Goal: Complete application form

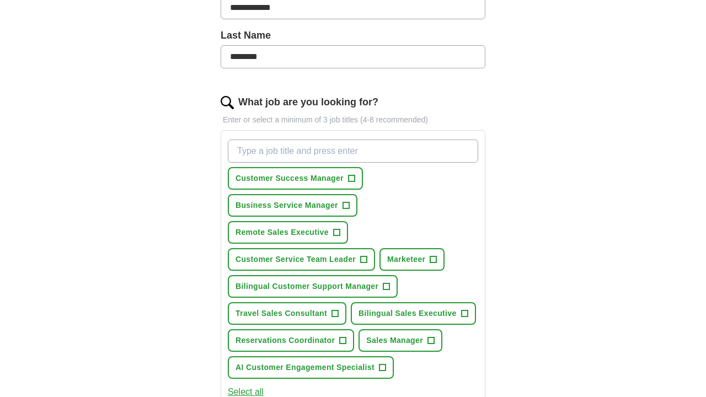
scroll to position [281, 0]
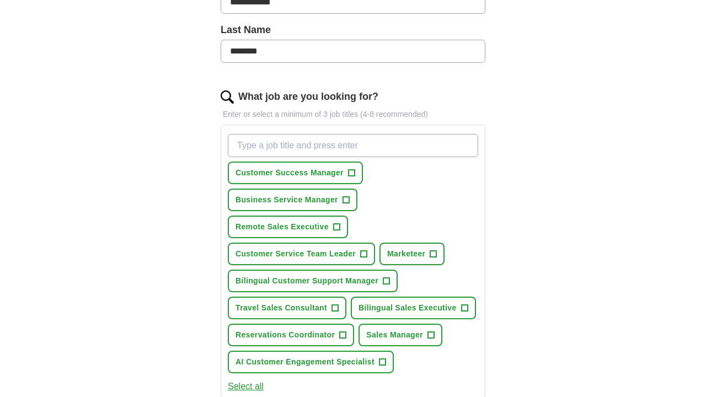
click at [354, 173] on span "+" at bounding box center [351, 173] width 7 height 9
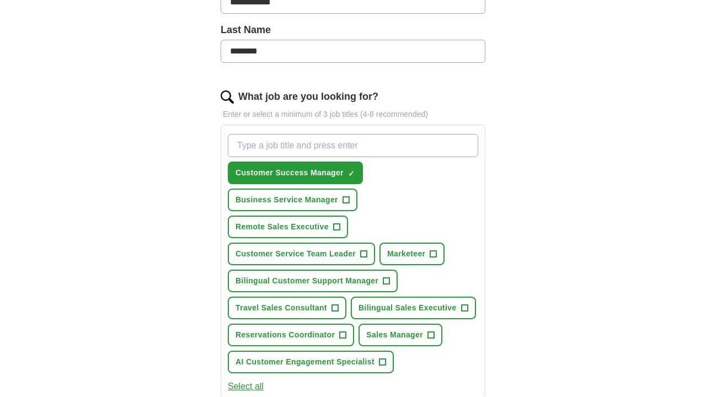
click at [341, 227] on button "Remote Sales Executive +" at bounding box center [288, 227] width 120 height 23
click at [366, 255] on span "+" at bounding box center [364, 254] width 7 height 9
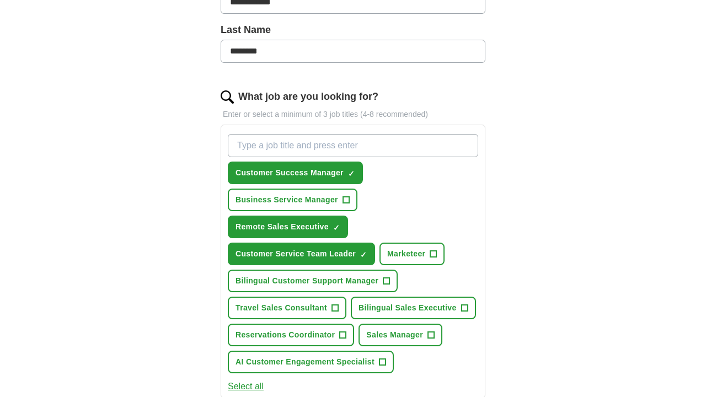
click at [388, 280] on span "+" at bounding box center [386, 281] width 7 height 9
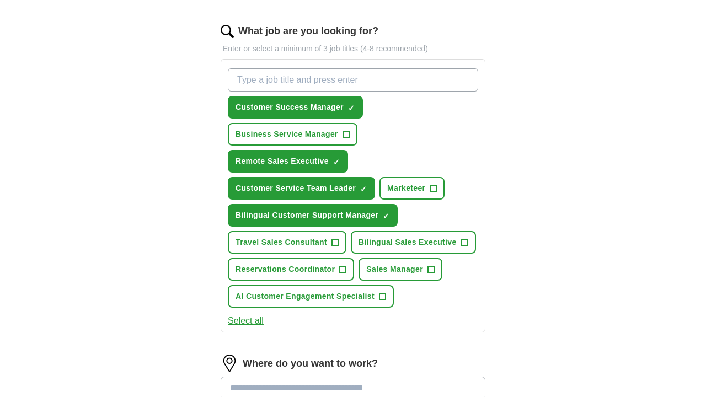
scroll to position [348, 0]
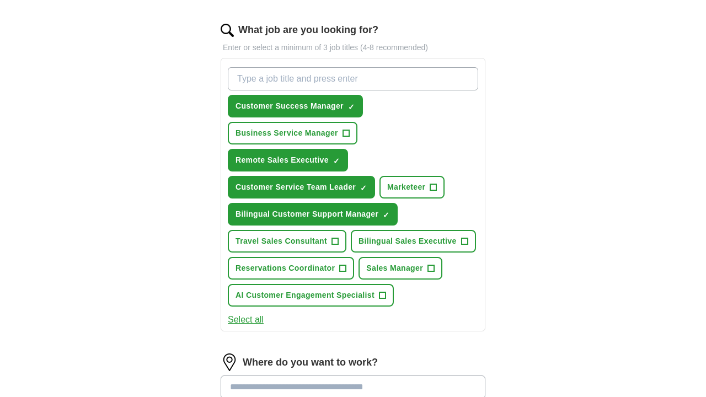
click at [465, 239] on span "+" at bounding box center [464, 241] width 7 height 9
click at [384, 300] on span "+" at bounding box center [382, 295] width 7 height 9
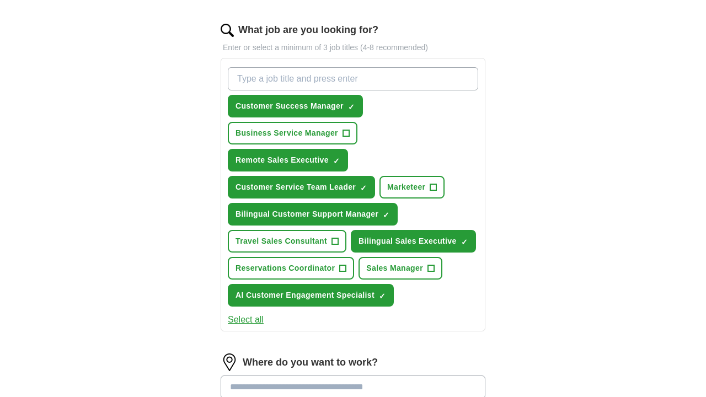
click at [260, 319] on button "Select all" at bounding box center [246, 319] width 36 height 13
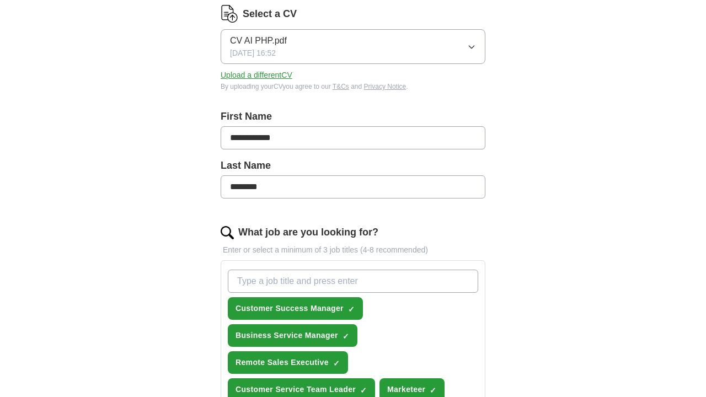
scroll to position [169, 0]
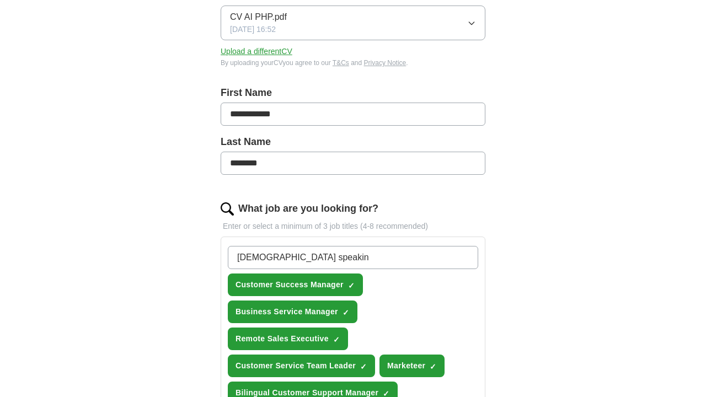
type input "italian speaking"
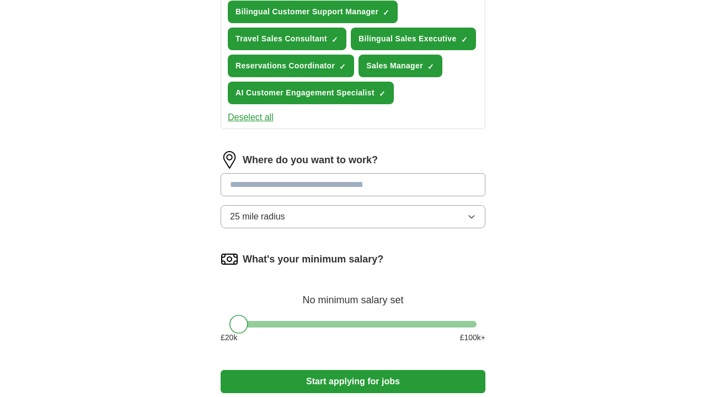
scroll to position [551, 0]
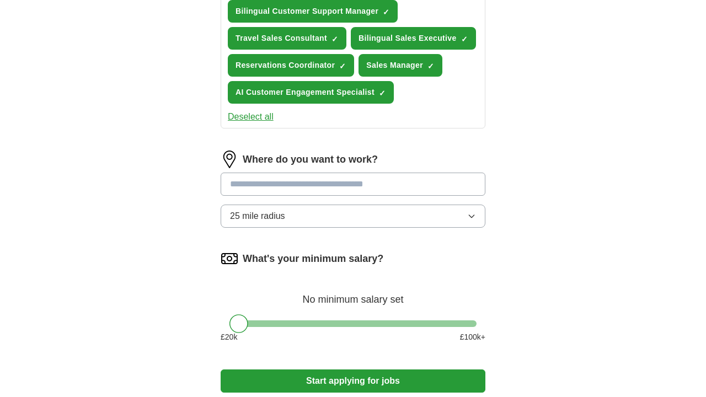
click at [342, 184] on div "Where do you want to work? 25 mile radius" at bounding box center [353, 194] width 265 height 86
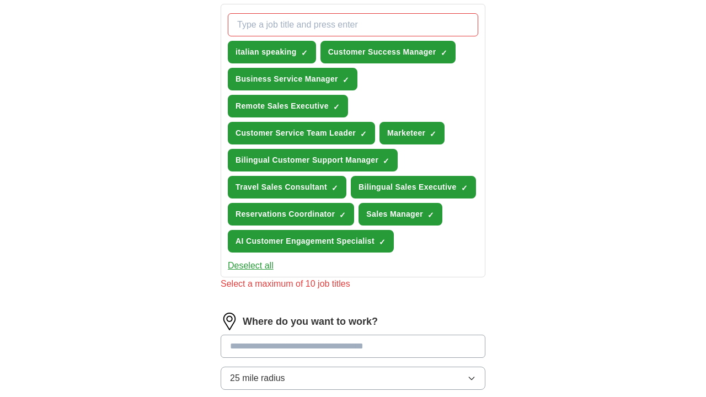
scroll to position [402, 0]
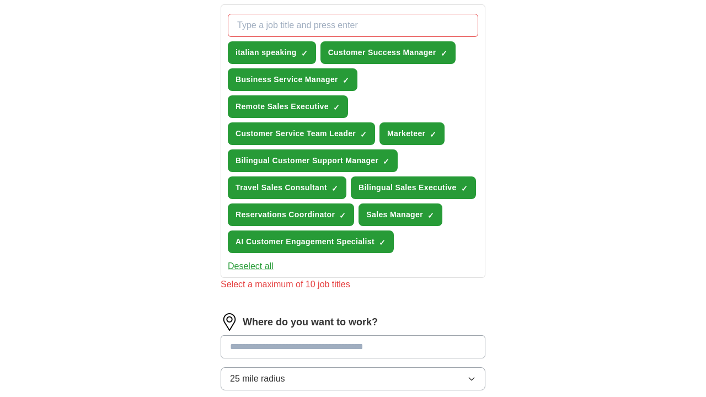
click at [0, 0] on span "×" at bounding box center [0, 0] width 0 height 0
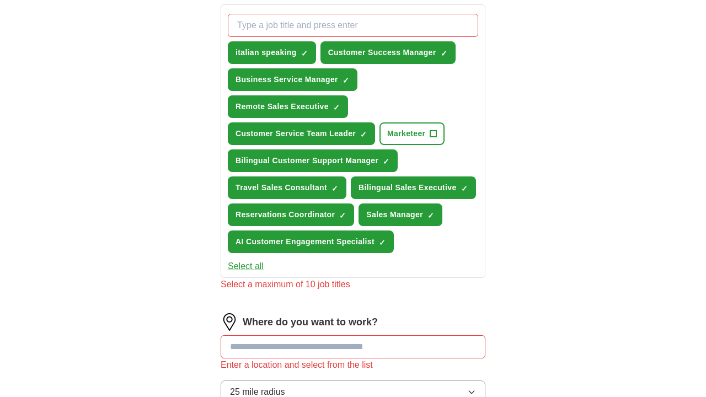
click at [0, 0] on span "×" at bounding box center [0, 0] width 0 height 0
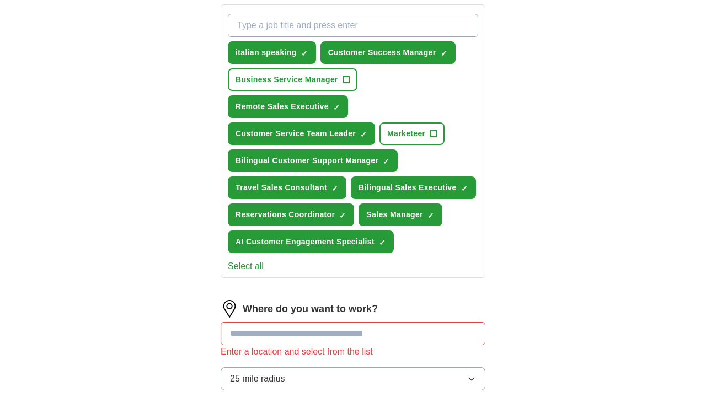
click at [316, 331] on input at bounding box center [353, 333] width 265 height 23
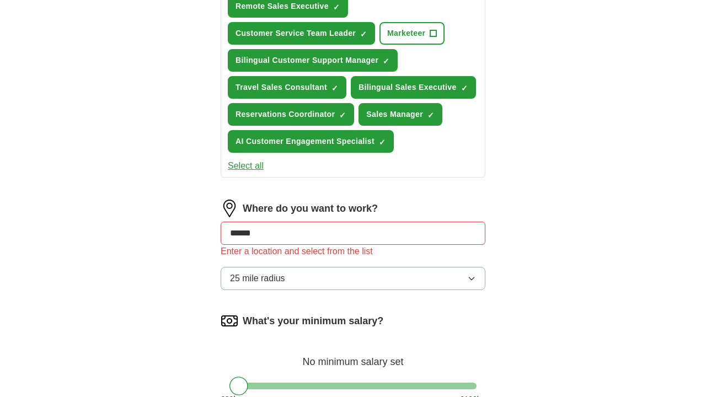
scroll to position [502, 0]
click at [355, 284] on button "25 mile radius" at bounding box center [353, 278] width 265 height 23
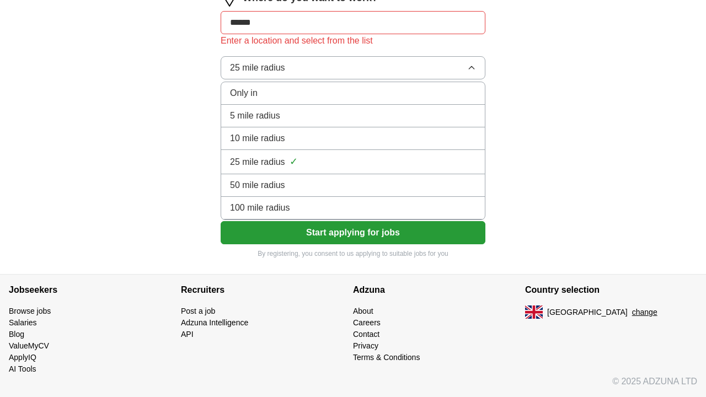
scroll to position [713, 0]
click at [334, 211] on div "100 mile radius" at bounding box center [353, 207] width 246 height 13
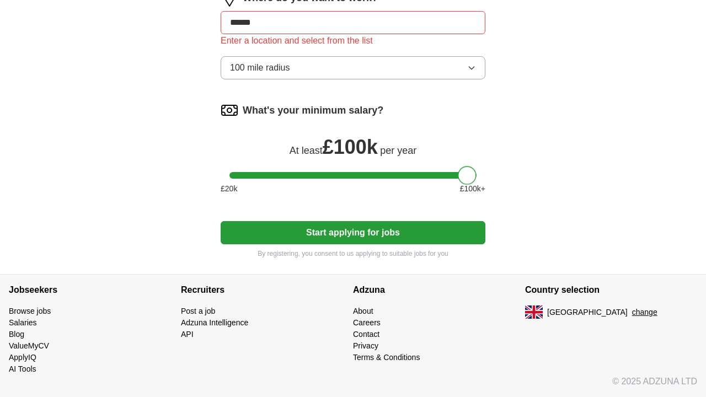
click at [469, 174] on div at bounding box center [352, 175] width 247 height 7
click at [242, 172] on div "What's your minimum salary? At least £ 100k per year £ 20 k £ 100 k+" at bounding box center [353, 152] width 265 height 102
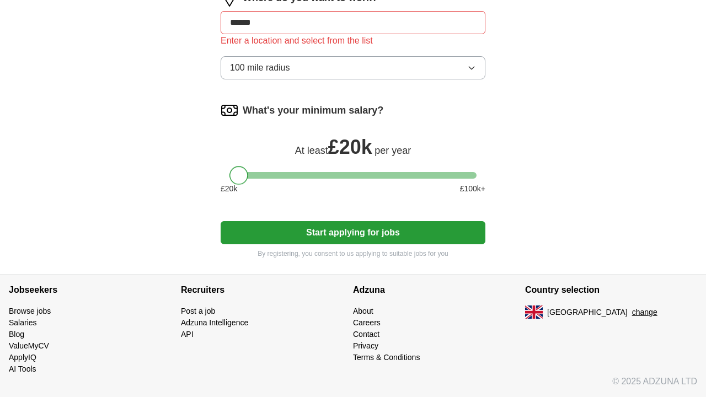
click at [234, 176] on div at bounding box center [352, 175] width 247 height 7
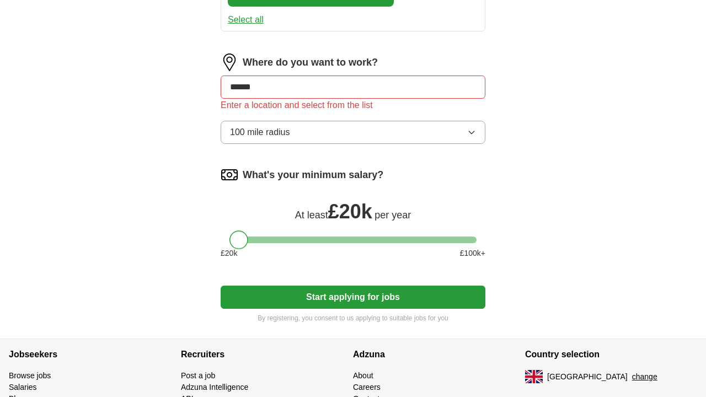
scroll to position [645, 0]
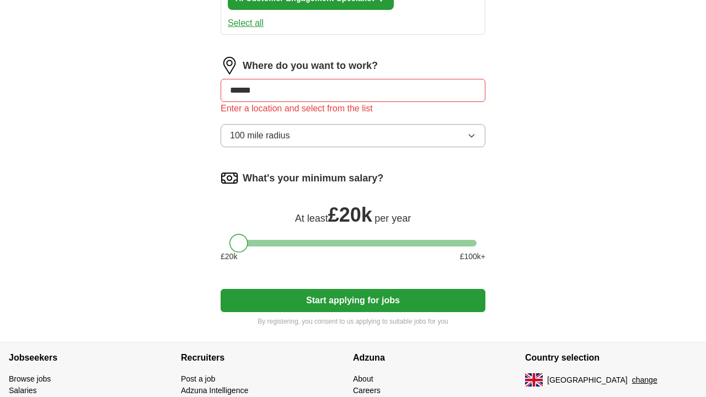
click at [278, 97] on input "******" at bounding box center [353, 90] width 265 height 23
type input "*"
type input "**"
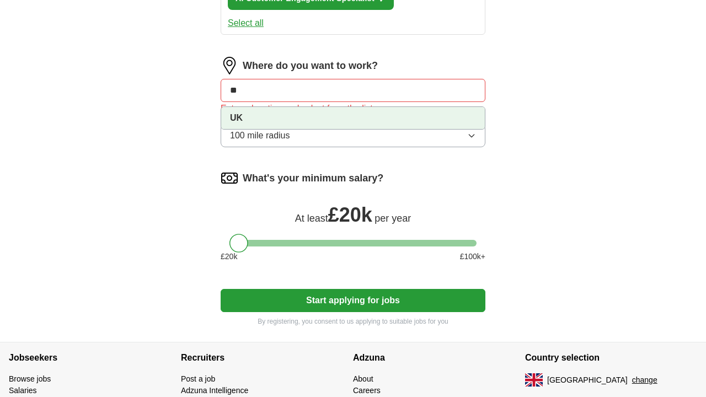
click at [295, 121] on li "UK" at bounding box center [353, 118] width 264 height 22
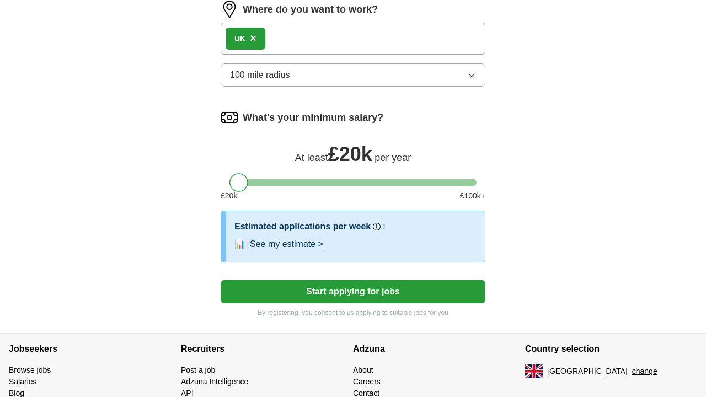
scroll to position [715, 0]
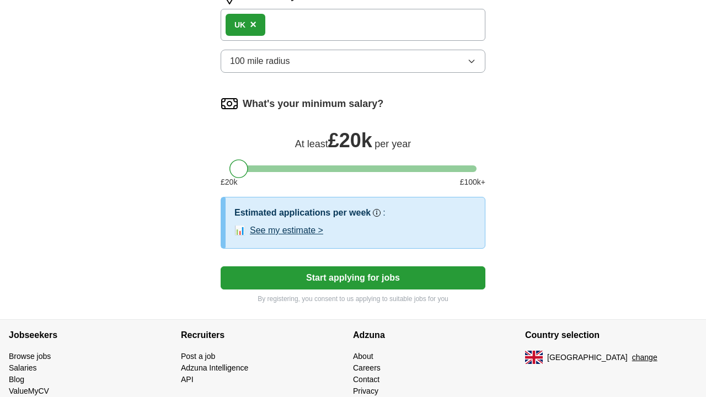
click at [408, 278] on button "Start applying for jobs" at bounding box center [353, 277] width 265 height 23
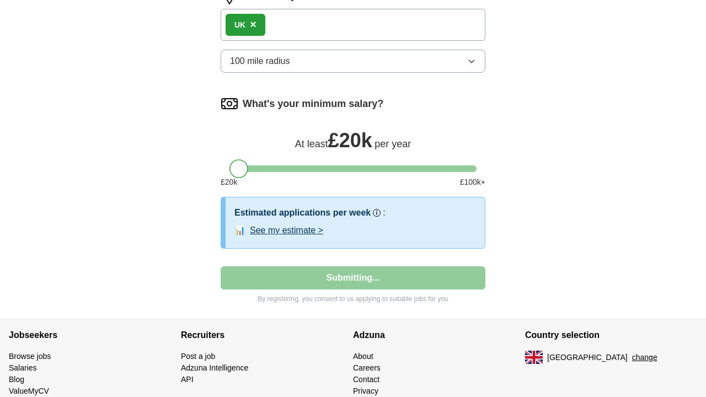
select select "**"
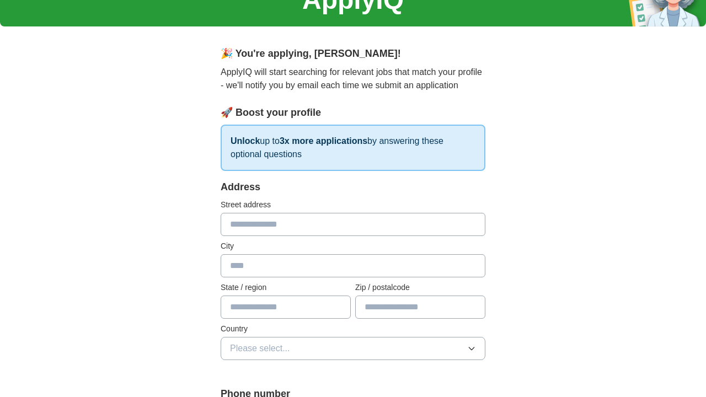
scroll to position [62, 0]
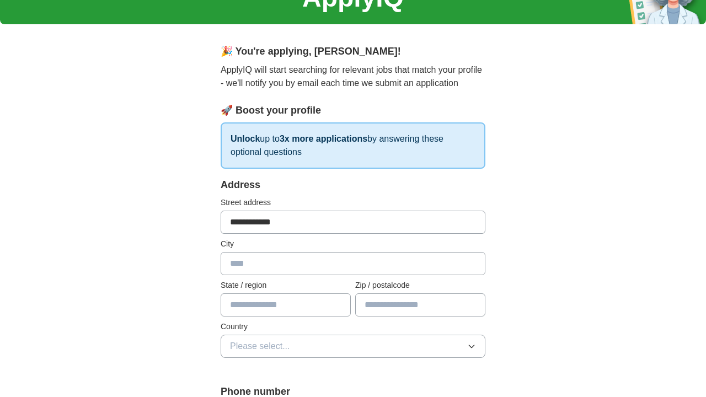
type input "**********"
type input "******"
type input "********"
click at [387, 340] on button "Please select..." at bounding box center [353, 346] width 265 height 23
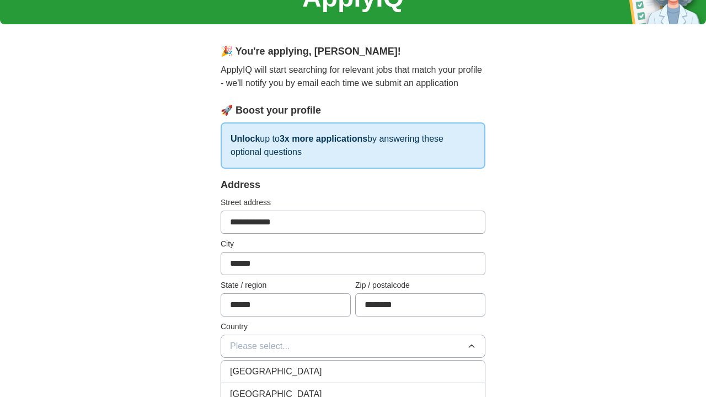
click at [372, 365] on div "[GEOGRAPHIC_DATA]" at bounding box center [353, 371] width 246 height 13
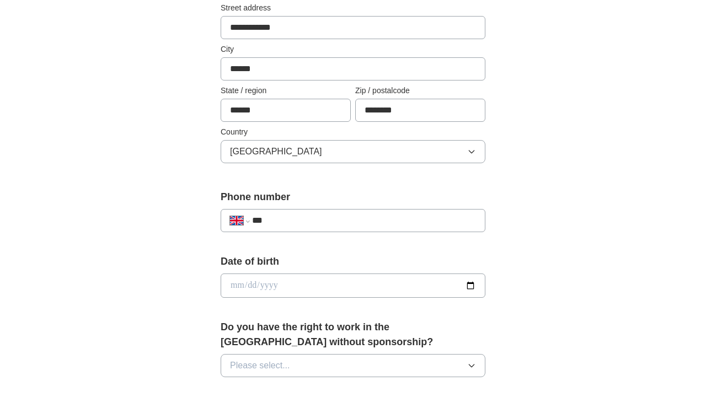
scroll to position [258, 0]
type input "**********"
click at [304, 279] on input "date" at bounding box center [353, 285] width 265 height 24
click at [254, 281] on input "date" at bounding box center [353, 285] width 265 height 24
click at [270, 282] on input "date" at bounding box center [353, 285] width 265 height 24
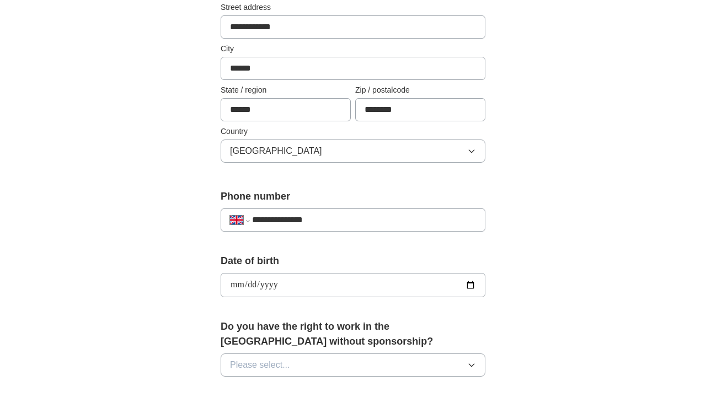
type input "**********"
click at [311, 284] on input "**********" at bounding box center [353, 285] width 265 height 24
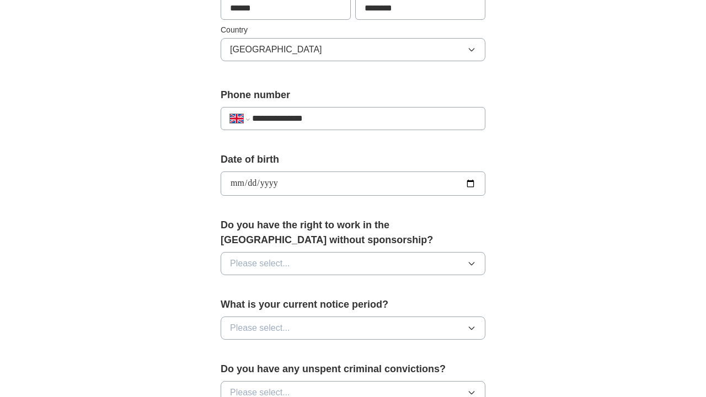
scroll to position [373, 0]
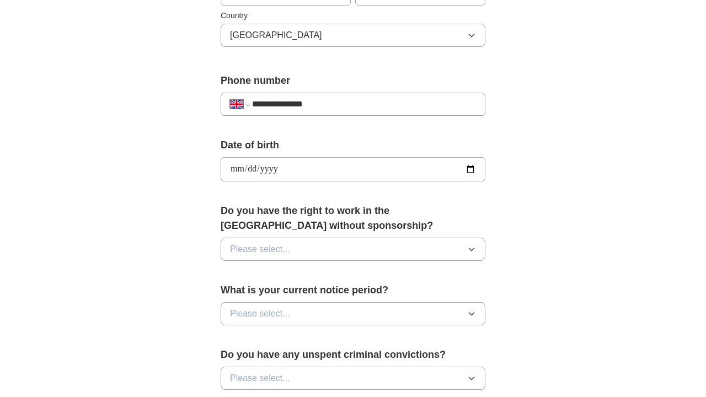
click at [325, 243] on button "Please select..." at bounding box center [353, 249] width 265 height 23
click at [319, 275] on div "Yes" at bounding box center [353, 274] width 246 height 13
click at [327, 312] on button "Please select..." at bounding box center [353, 313] width 265 height 23
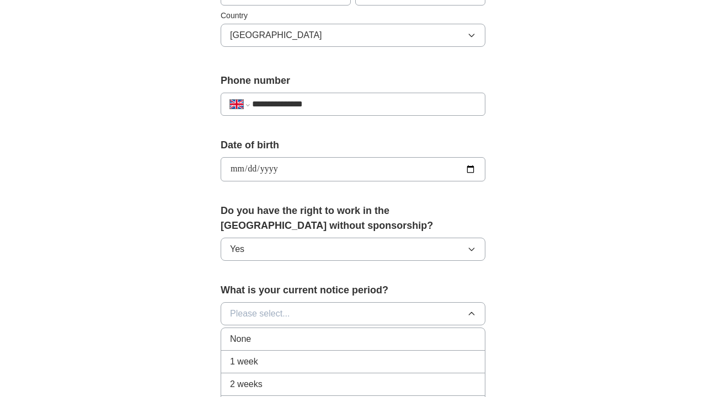
click at [322, 334] on div "None" at bounding box center [353, 339] width 246 height 13
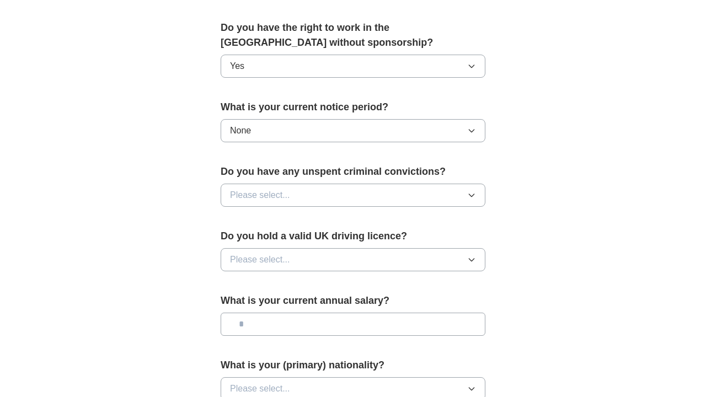
scroll to position [558, 0]
click at [338, 189] on button "Please select..." at bounding box center [353, 194] width 265 height 23
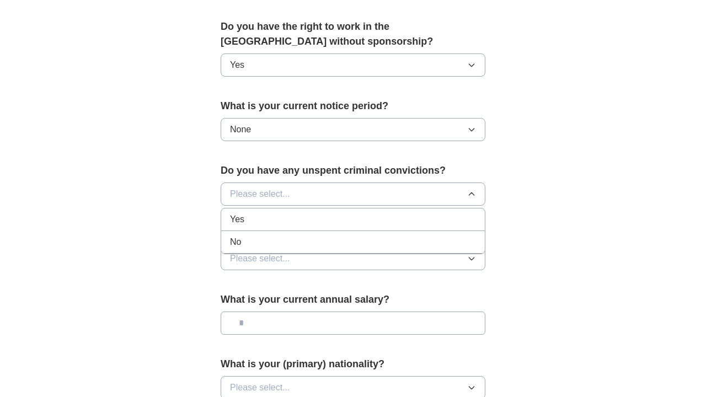
click at [303, 242] on div "No" at bounding box center [353, 242] width 246 height 13
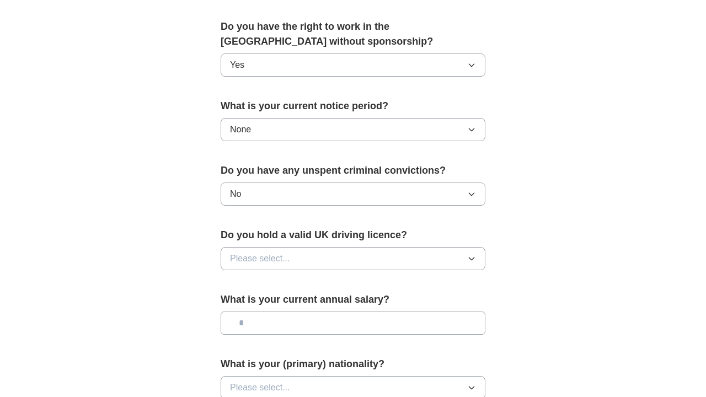
click at [306, 250] on button "Please select..." at bounding box center [353, 258] width 265 height 23
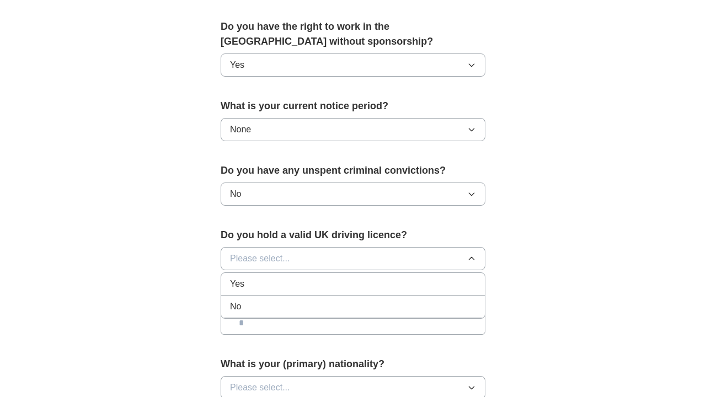
click at [294, 277] on li "Yes" at bounding box center [353, 284] width 264 height 23
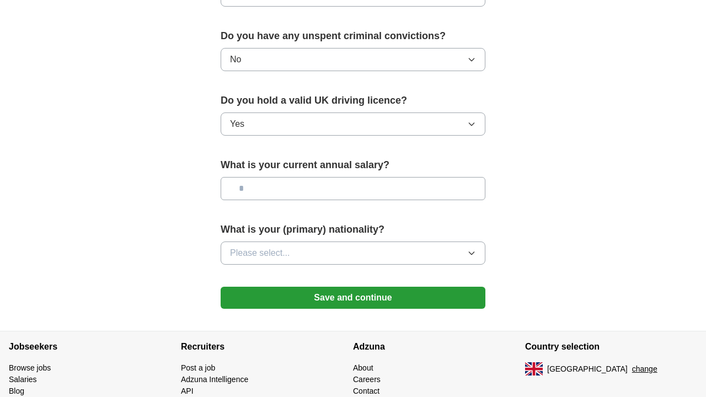
scroll to position [697, 0]
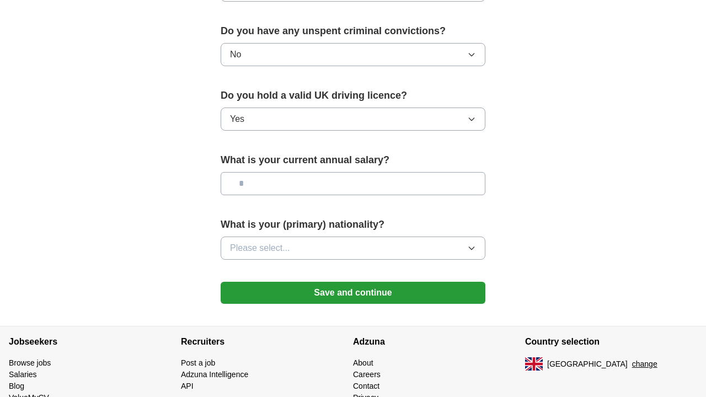
click at [308, 191] on input "text" at bounding box center [353, 183] width 265 height 23
type input "*******"
click at [313, 247] on button "Please select..." at bounding box center [353, 248] width 265 height 23
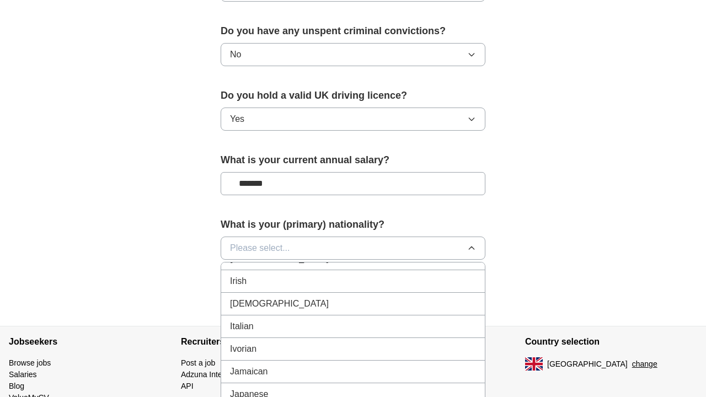
scroll to position [1896, 0]
click at [297, 325] on div "Italian" at bounding box center [353, 322] width 246 height 13
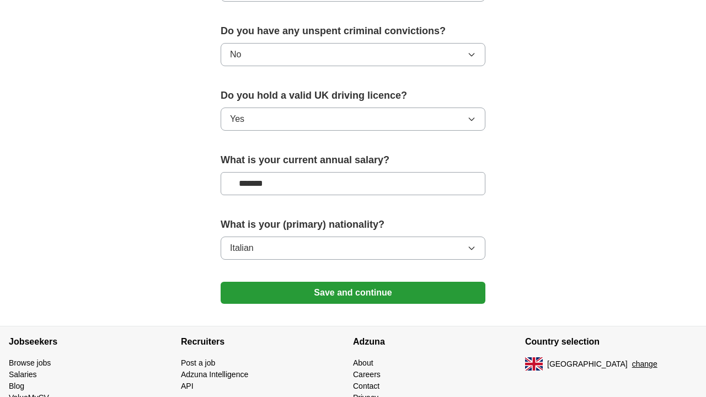
click at [370, 293] on button "Save and continue" at bounding box center [353, 293] width 265 height 22
